Goal: Task Accomplishment & Management: Manage account settings

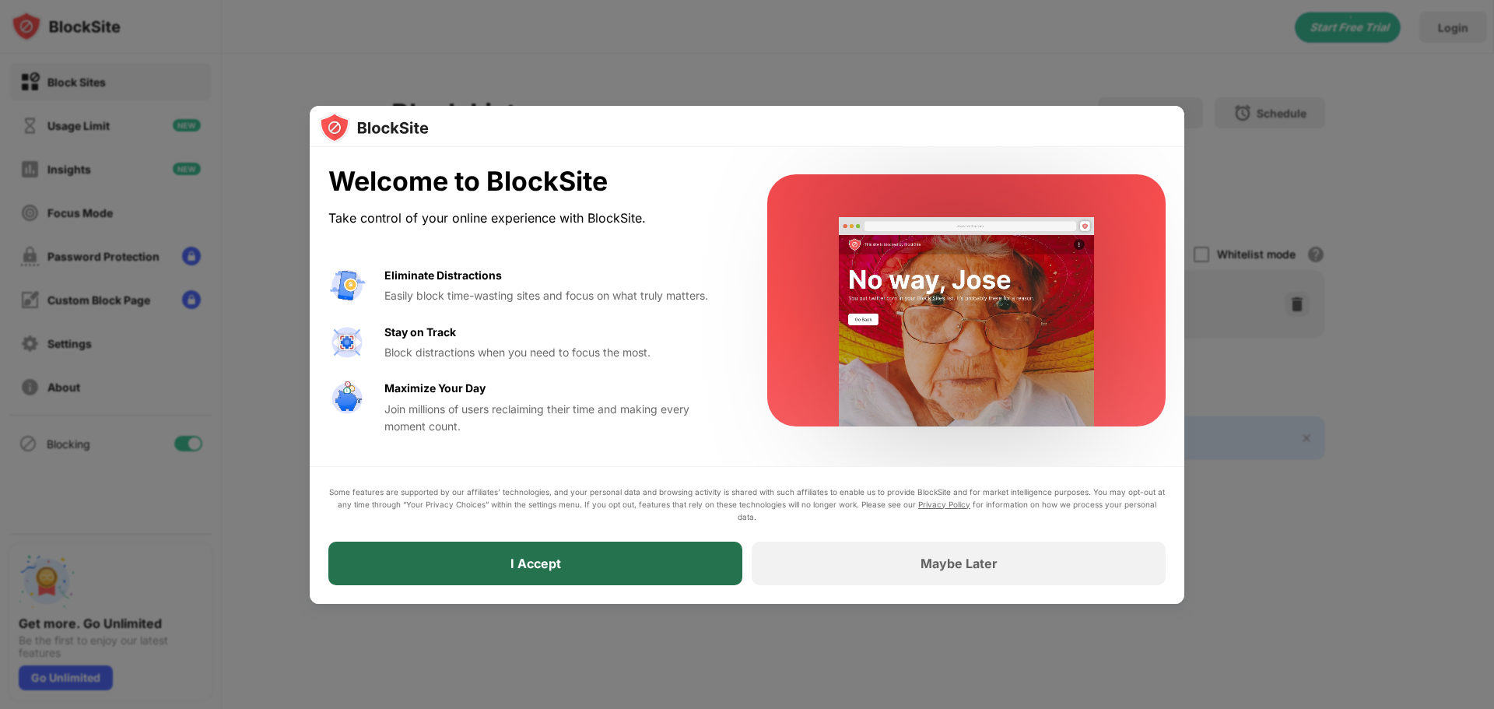
click at [566, 554] on div "I Accept" at bounding box center [535, 564] width 414 height 44
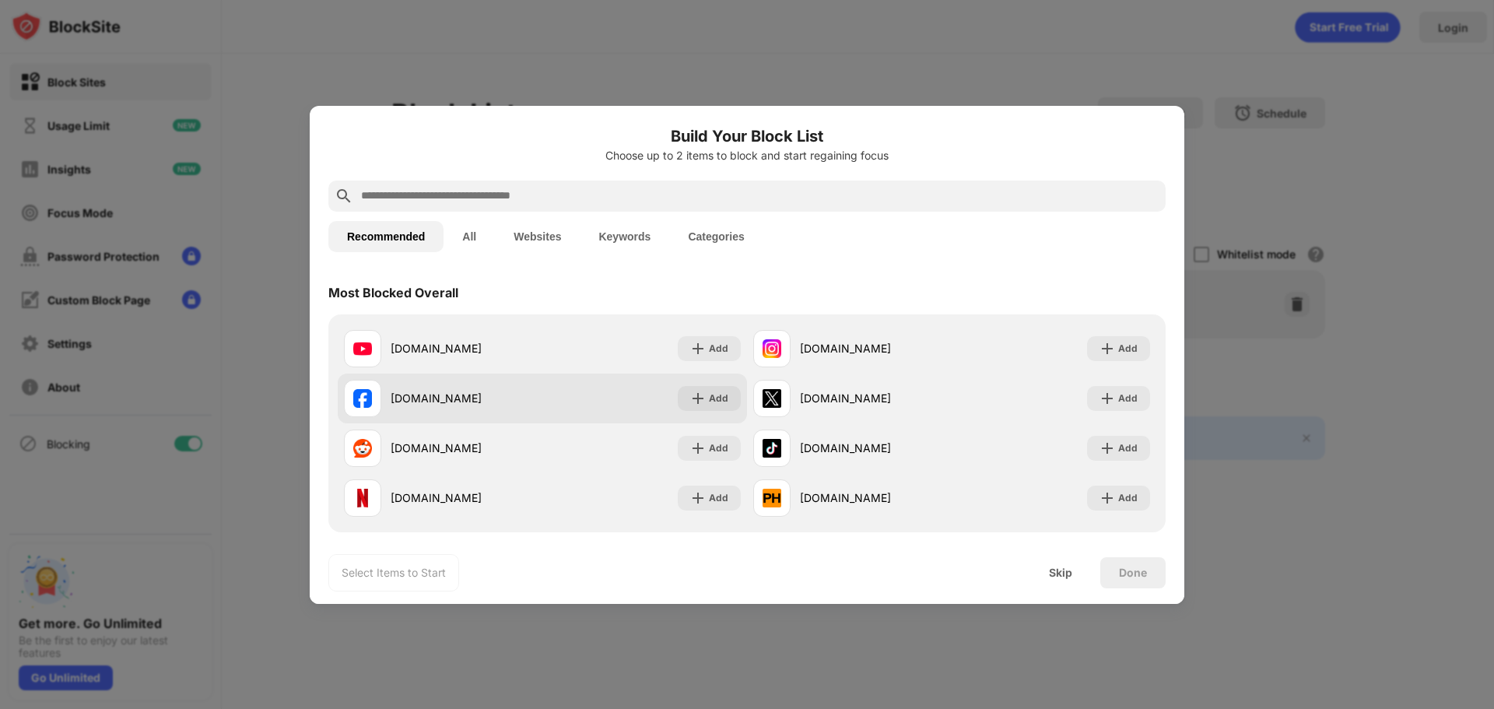
scroll to position [78, 0]
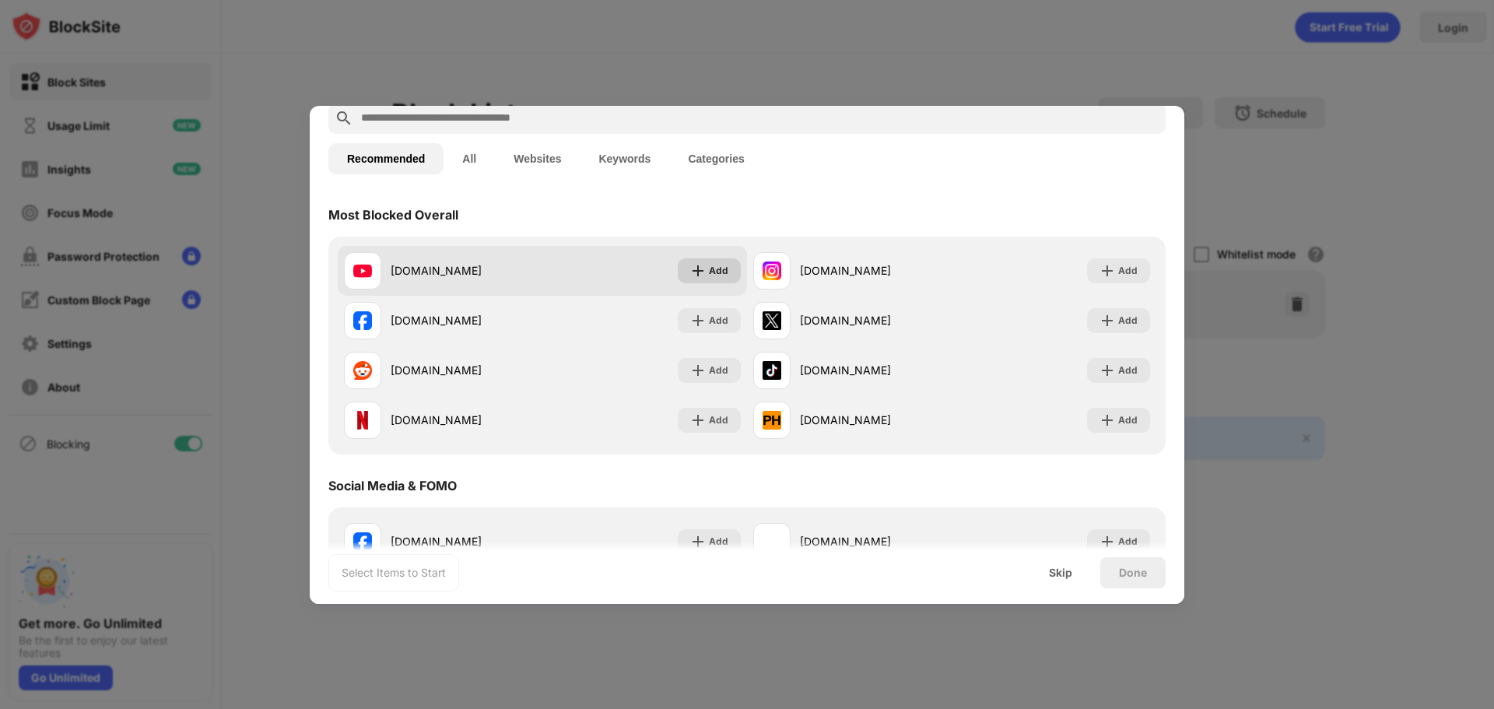
click at [690, 275] on img at bounding box center [698, 271] width 16 height 16
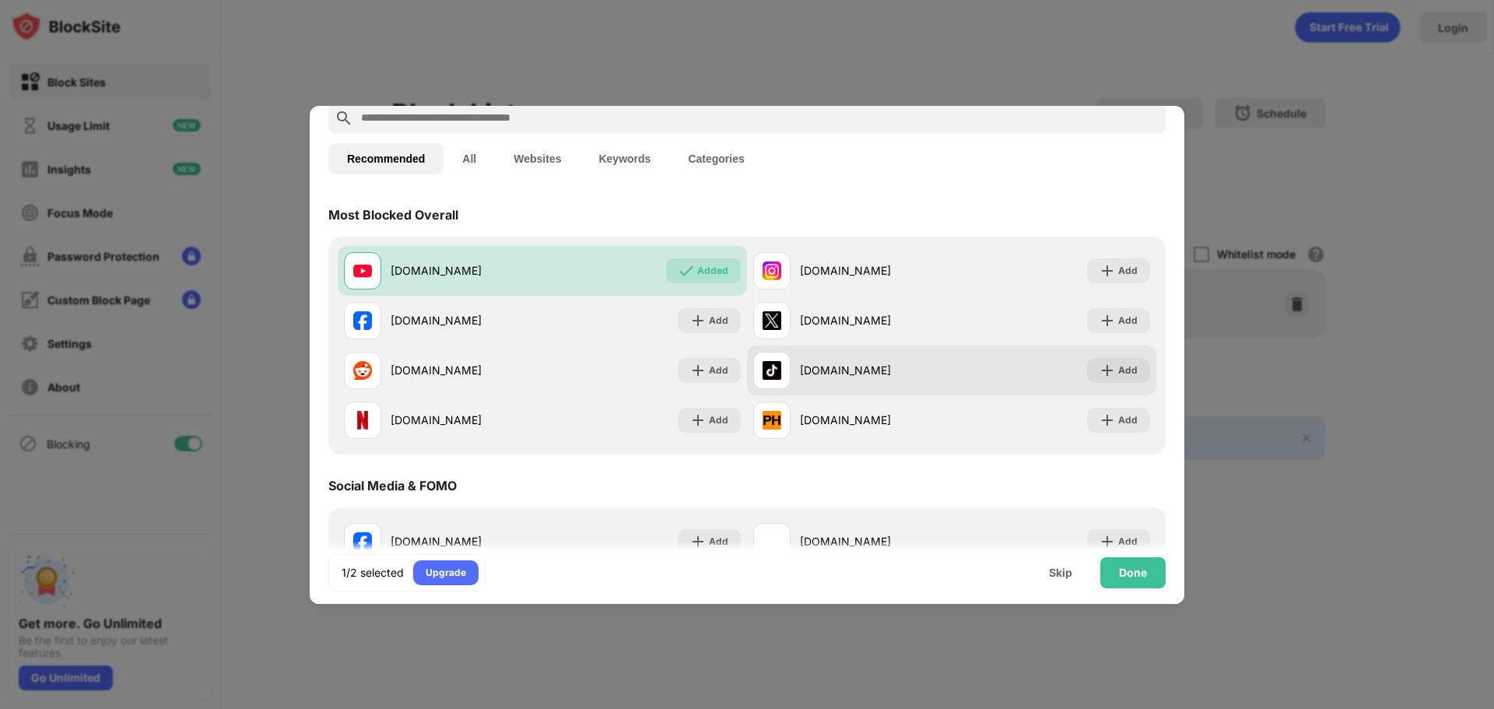
click at [1124, 370] on div "Add" at bounding box center [1127, 371] width 19 height 16
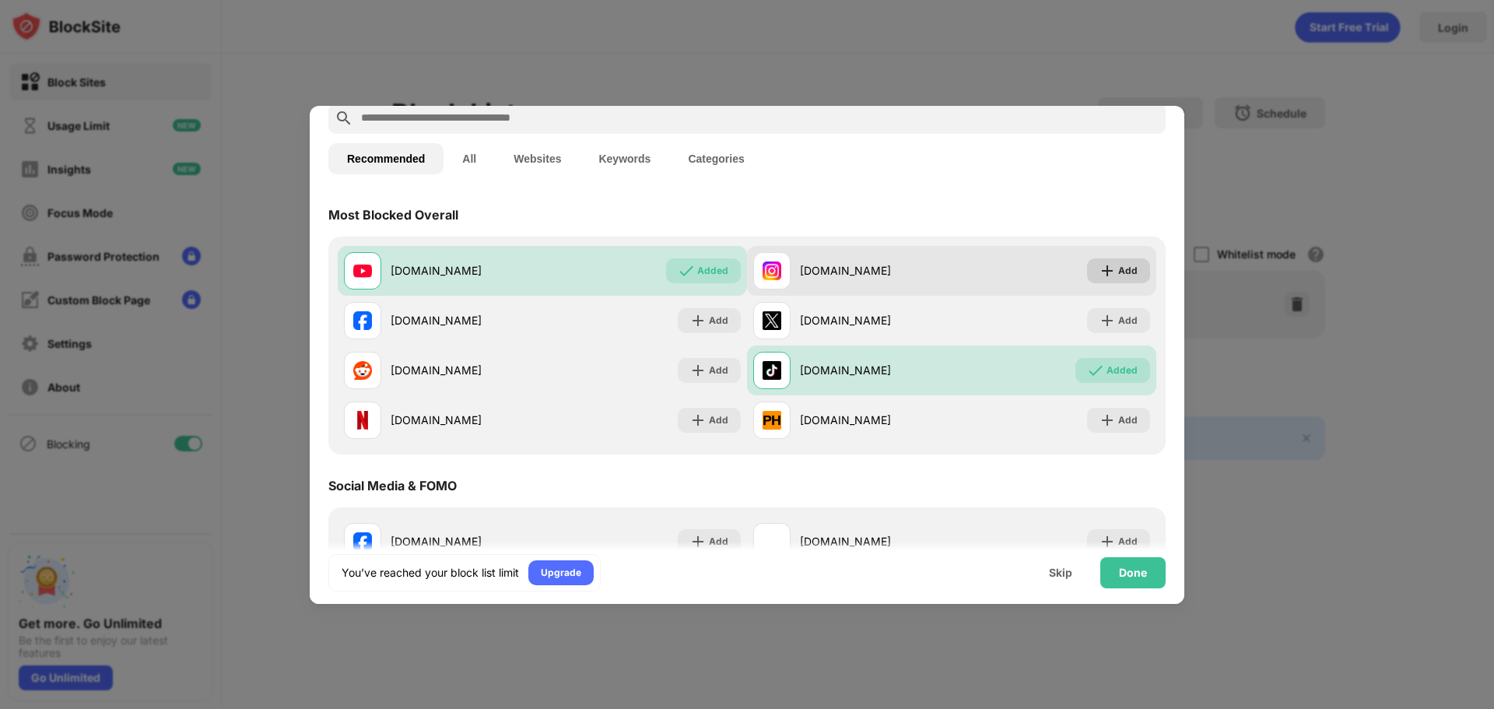
click at [1106, 265] on div "Add" at bounding box center [1118, 270] width 63 height 25
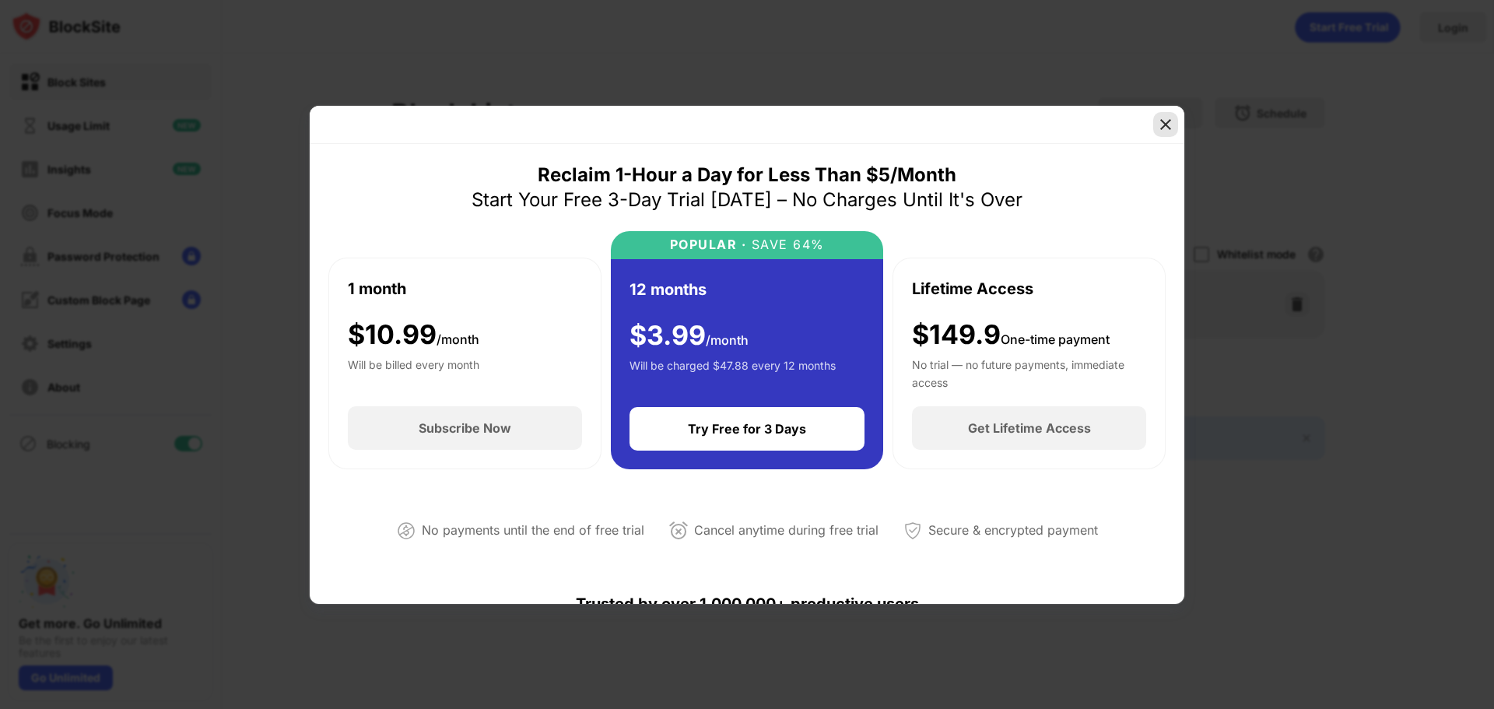
click at [1167, 124] on img at bounding box center [1166, 125] width 16 height 16
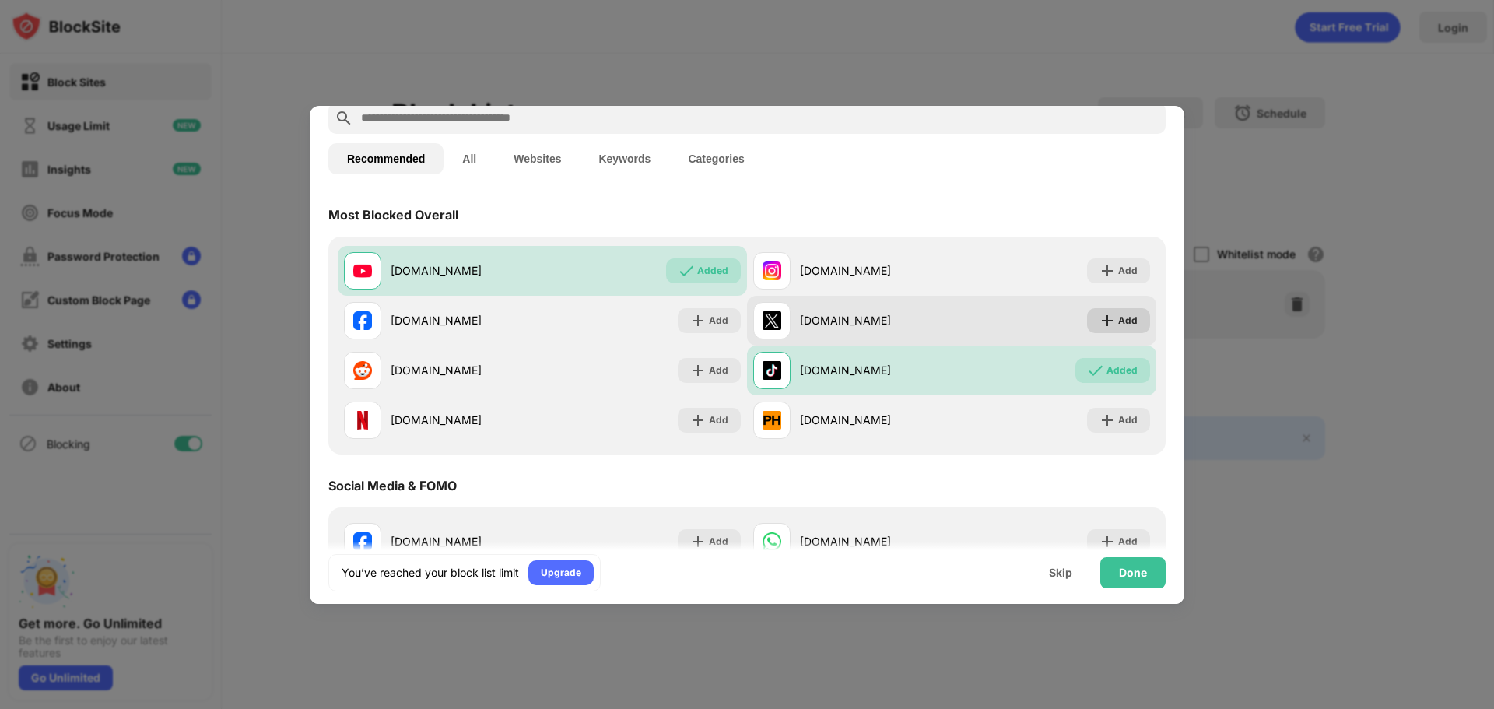
click at [1118, 325] on div "Add" at bounding box center [1127, 321] width 19 height 16
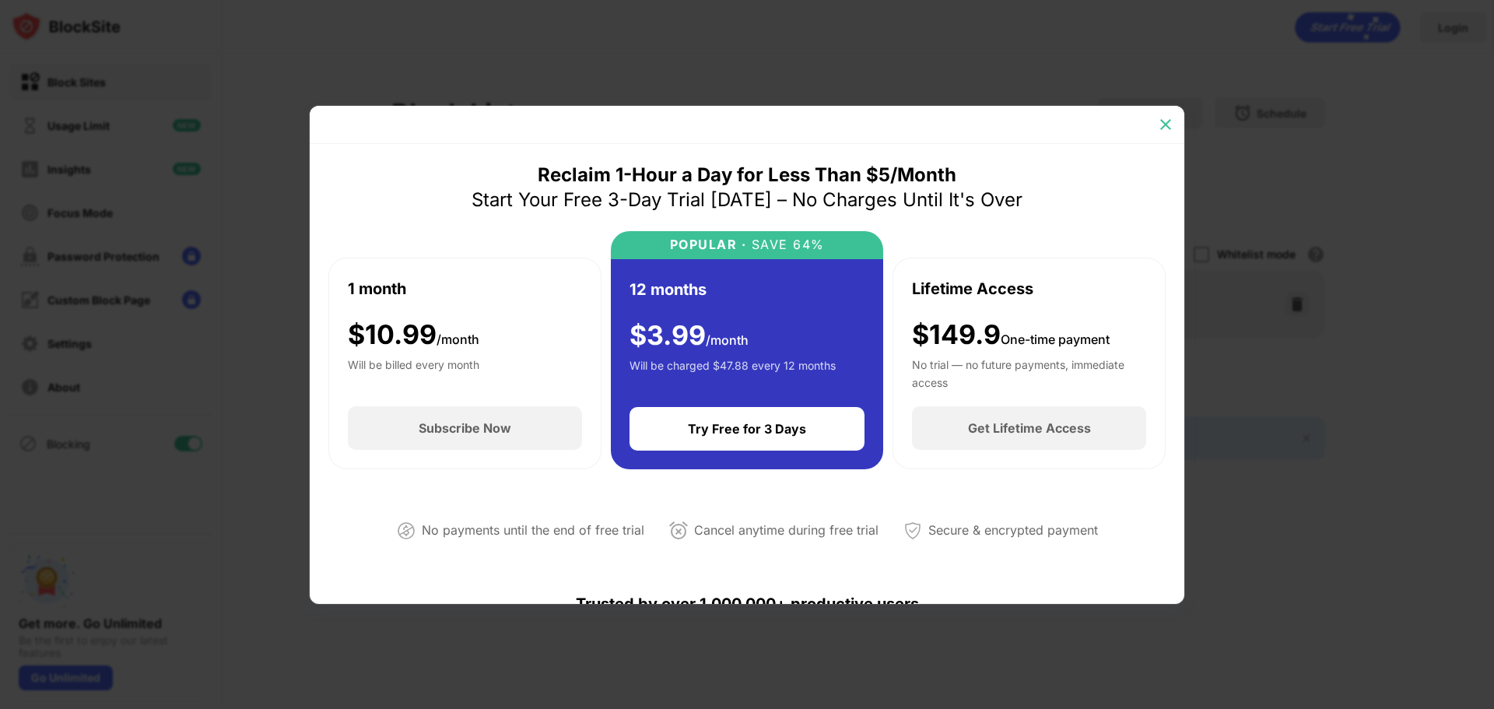
click at [1164, 124] on img at bounding box center [1166, 125] width 16 height 16
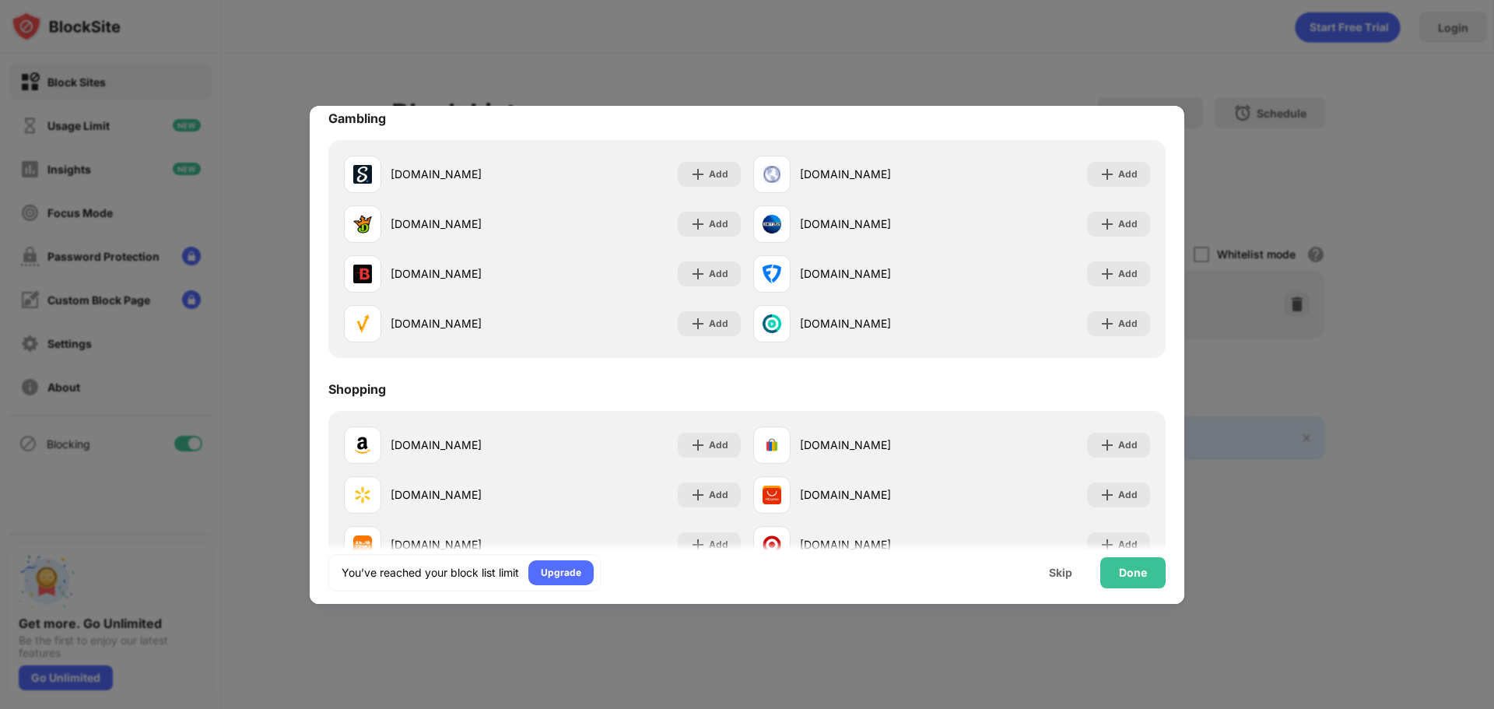
scroll to position [1631, 0]
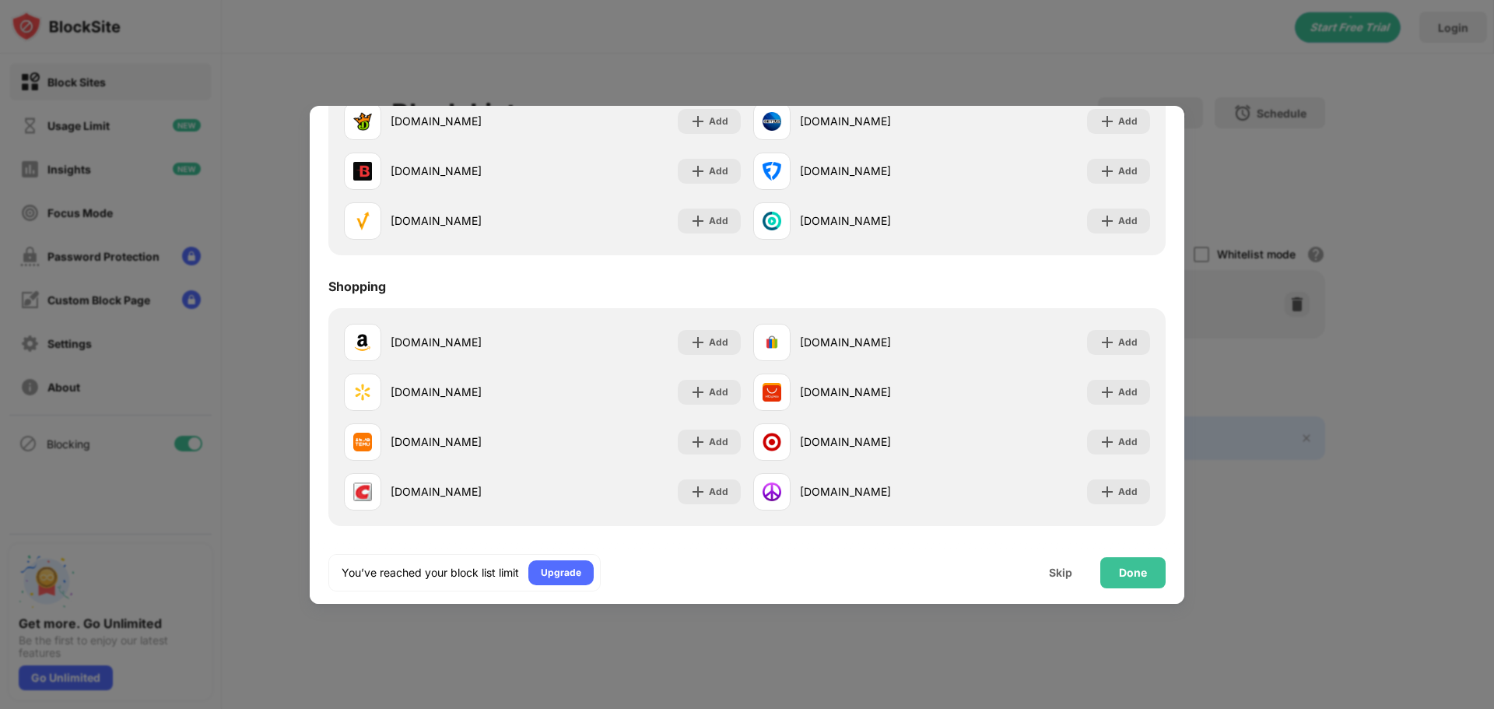
click at [1358, 549] on div at bounding box center [747, 354] width 1494 height 709
click at [1057, 579] on div "Skip" at bounding box center [1060, 572] width 61 height 31
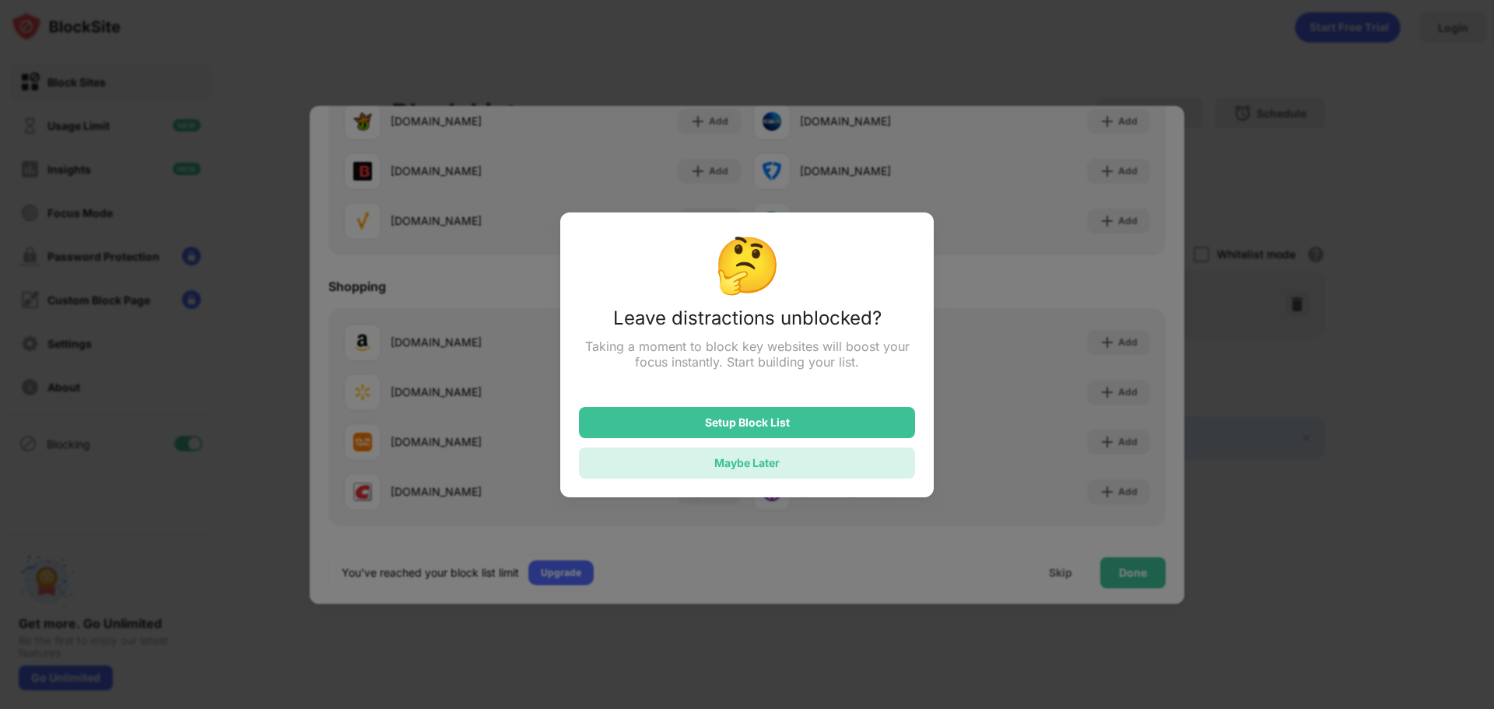
click at [735, 465] on div "Maybe Later" at bounding box center [746, 462] width 65 height 13
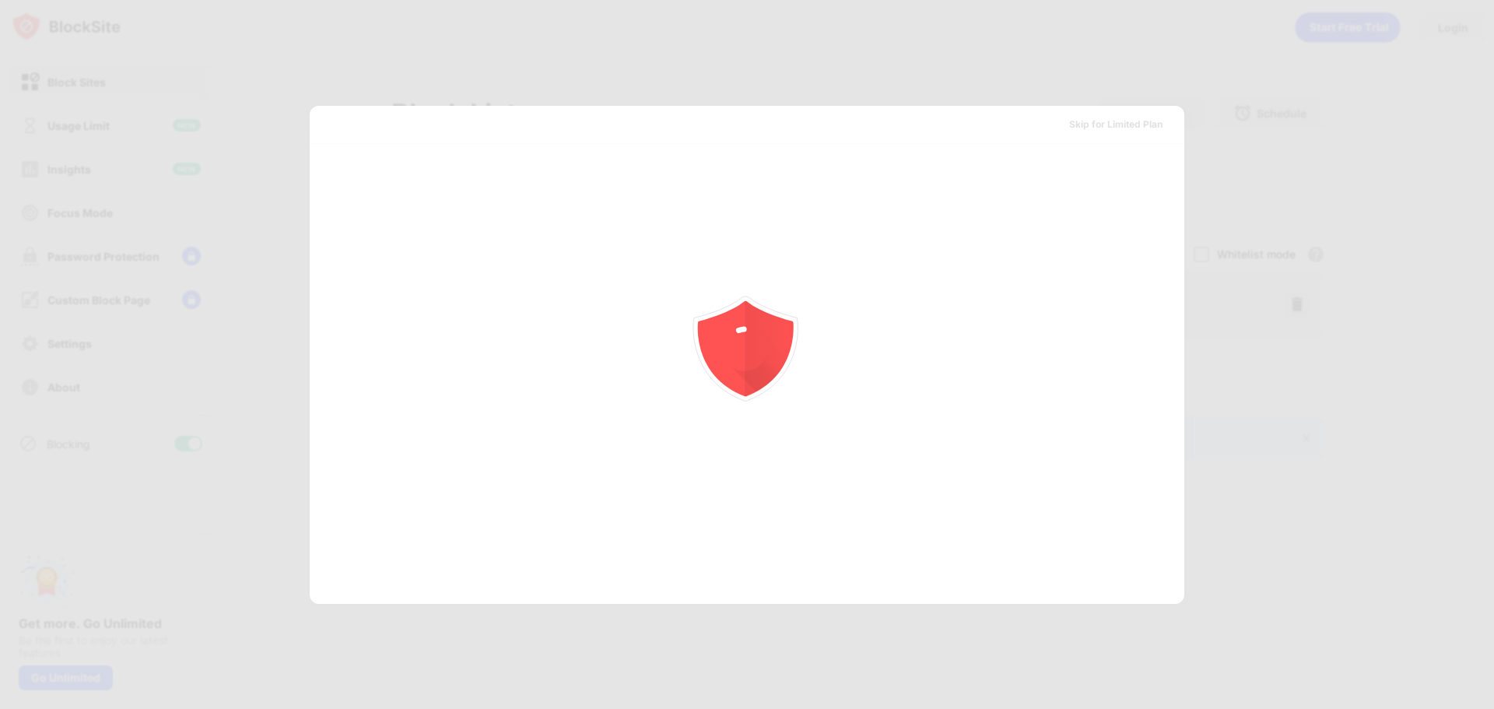
scroll to position [0, 0]
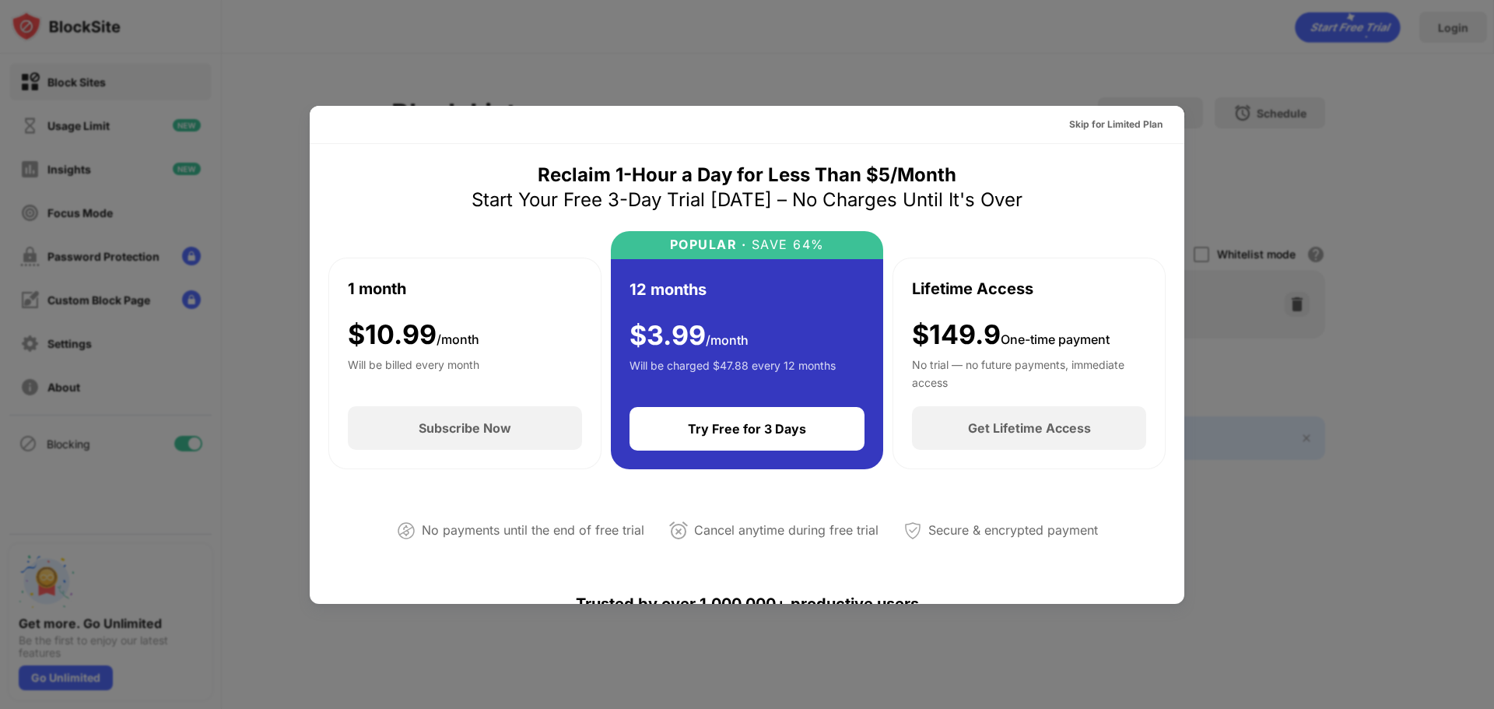
click at [1208, 83] on div at bounding box center [747, 354] width 1494 height 709
click at [1107, 128] on div "Skip for Limited Plan" at bounding box center [1115, 125] width 93 height 16
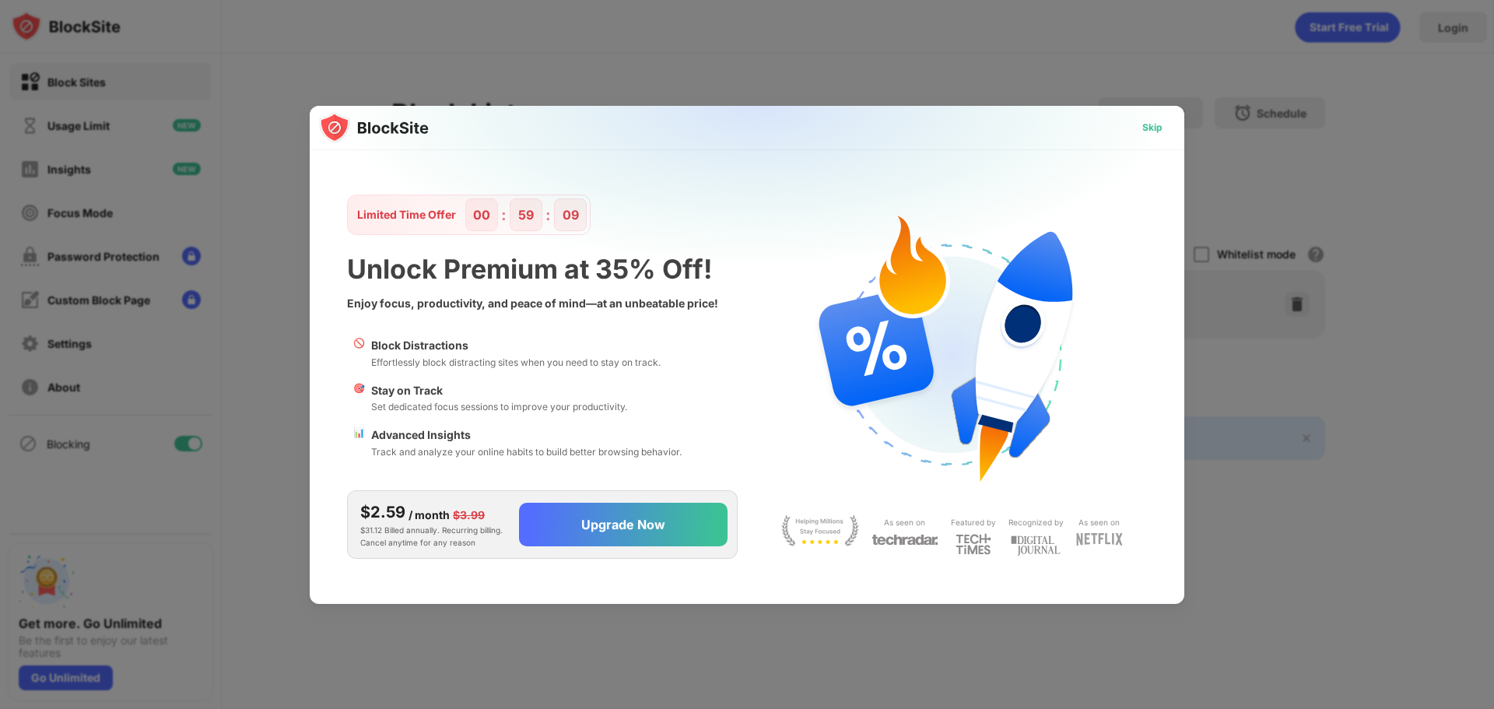
click at [1157, 131] on div "Skip" at bounding box center [1152, 128] width 20 height 16
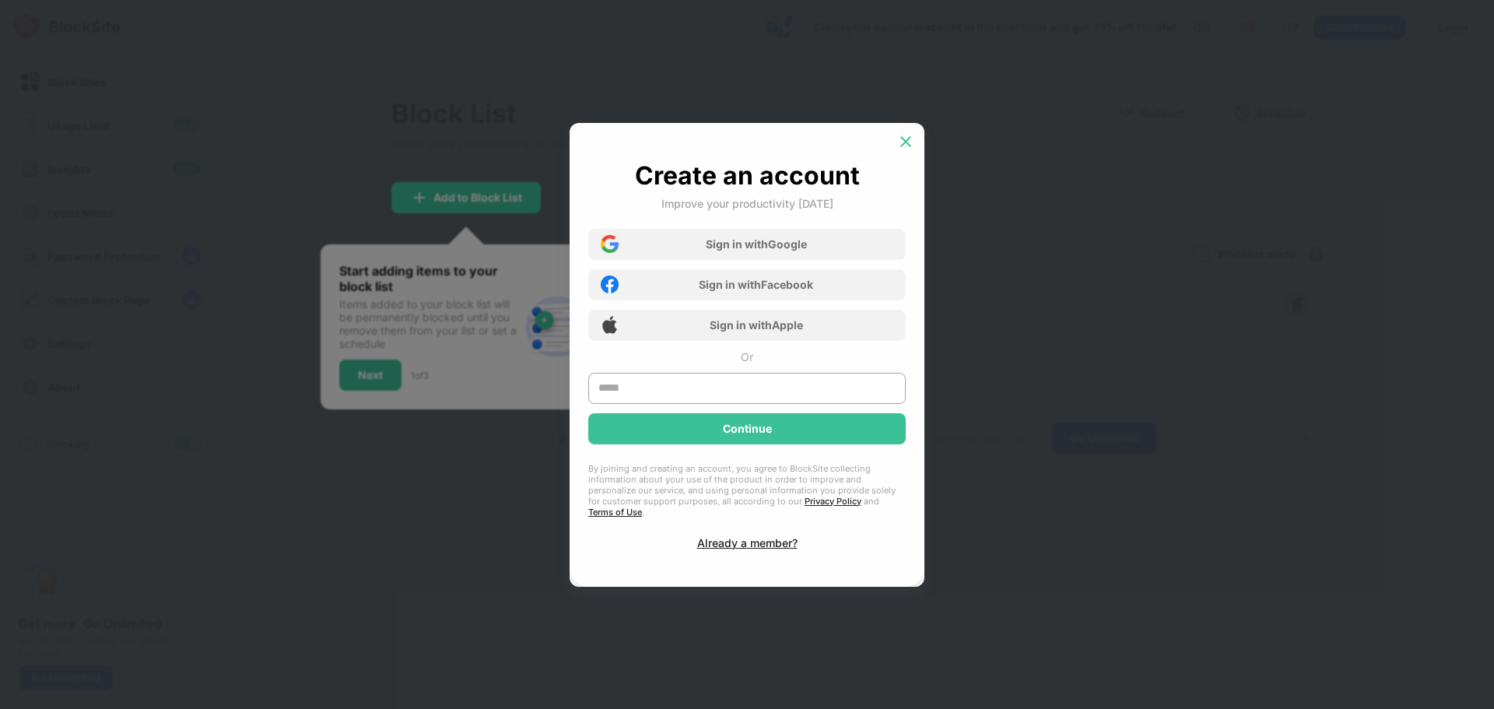
click at [915, 144] on div at bounding box center [905, 141] width 25 height 25
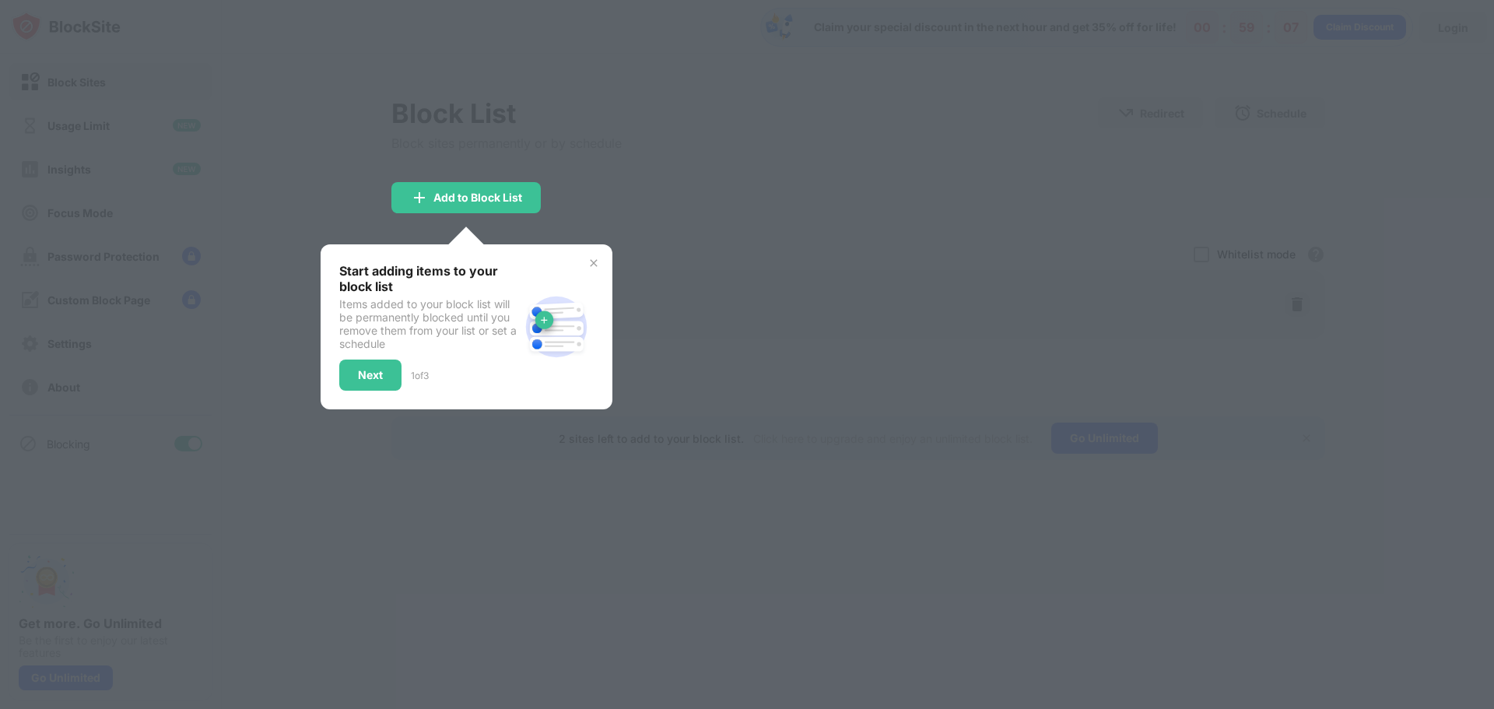
click at [804, 167] on div at bounding box center [747, 354] width 1494 height 709
click at [591, 264] on img at bounding box center [593, 263] width 12 height 12
